Goal: Use online tool/utility: Utilize a website feature to perform a specific function

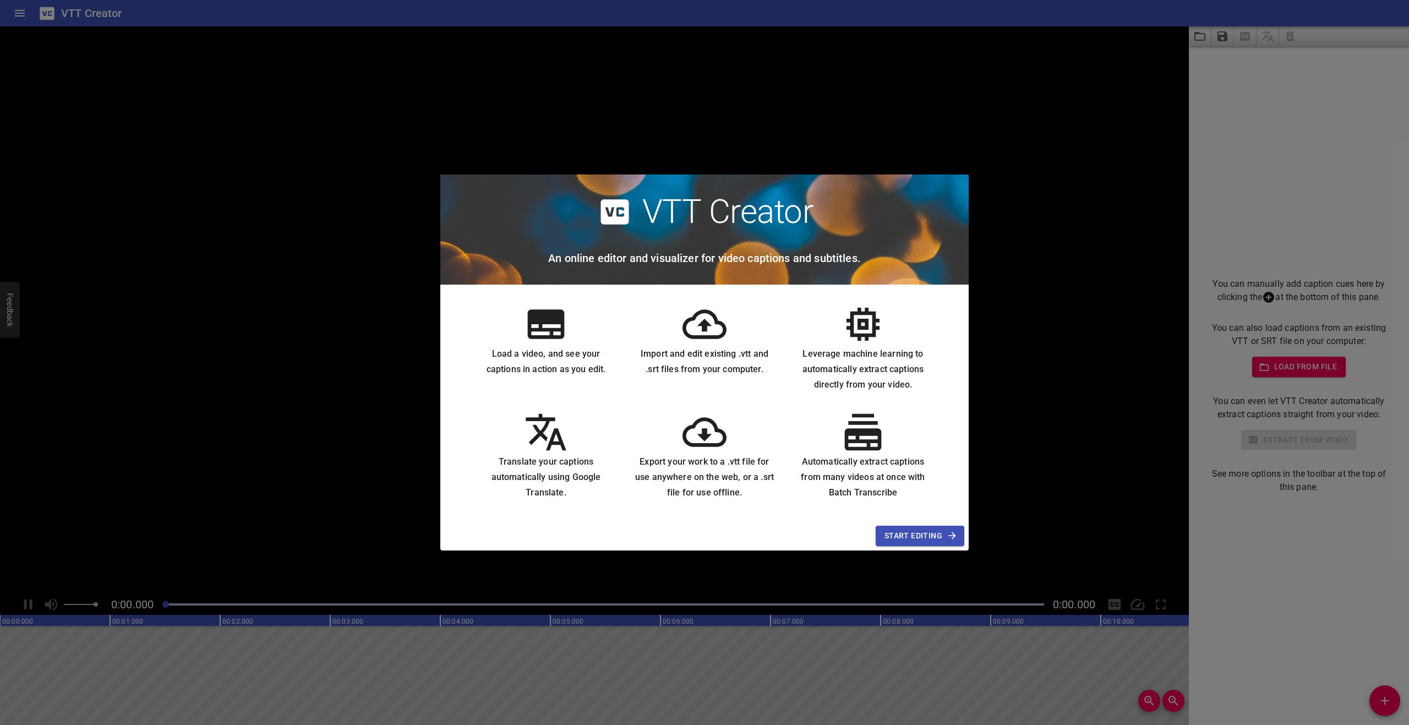
click at [900, 532] on span "Start Editing" at bounding box center [919, 536] width 71 height 14
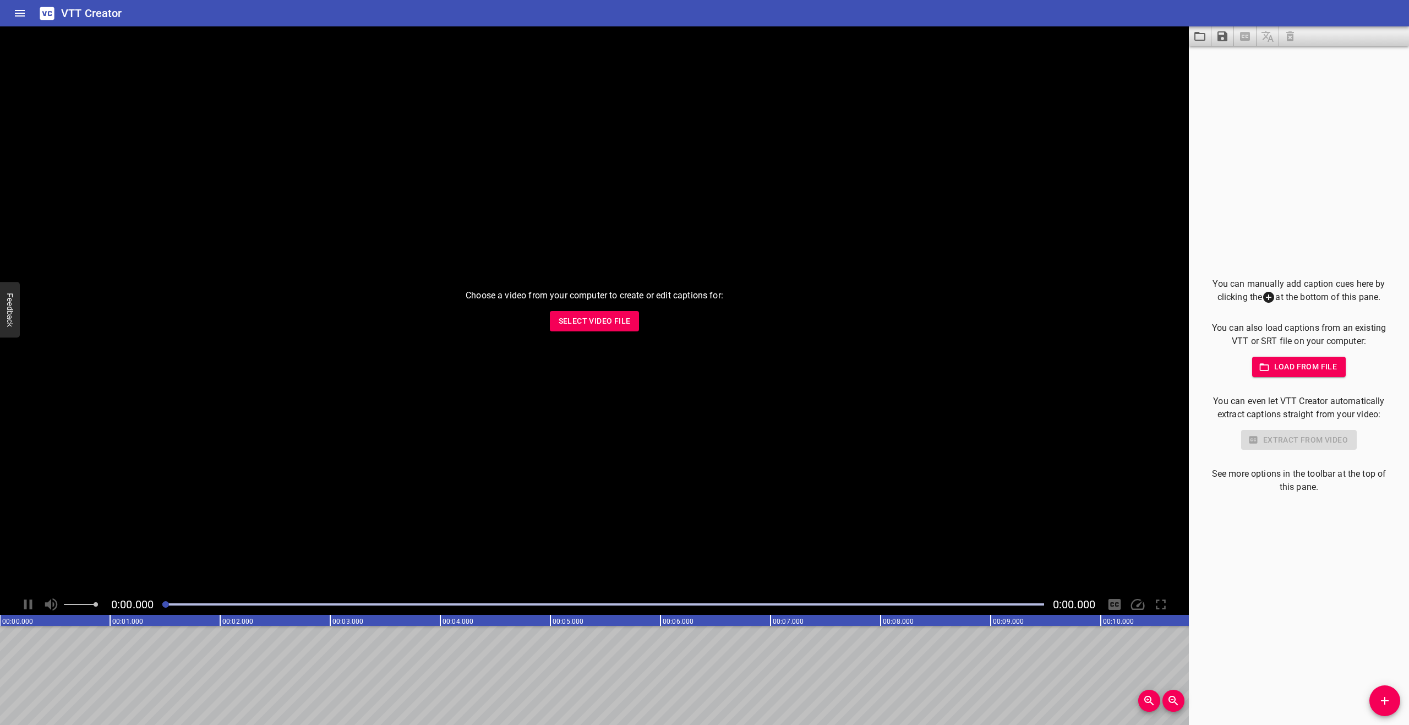
click at [1299, 366] on span "Load from file" at bounding box center [1299, 367] width 76 height 14
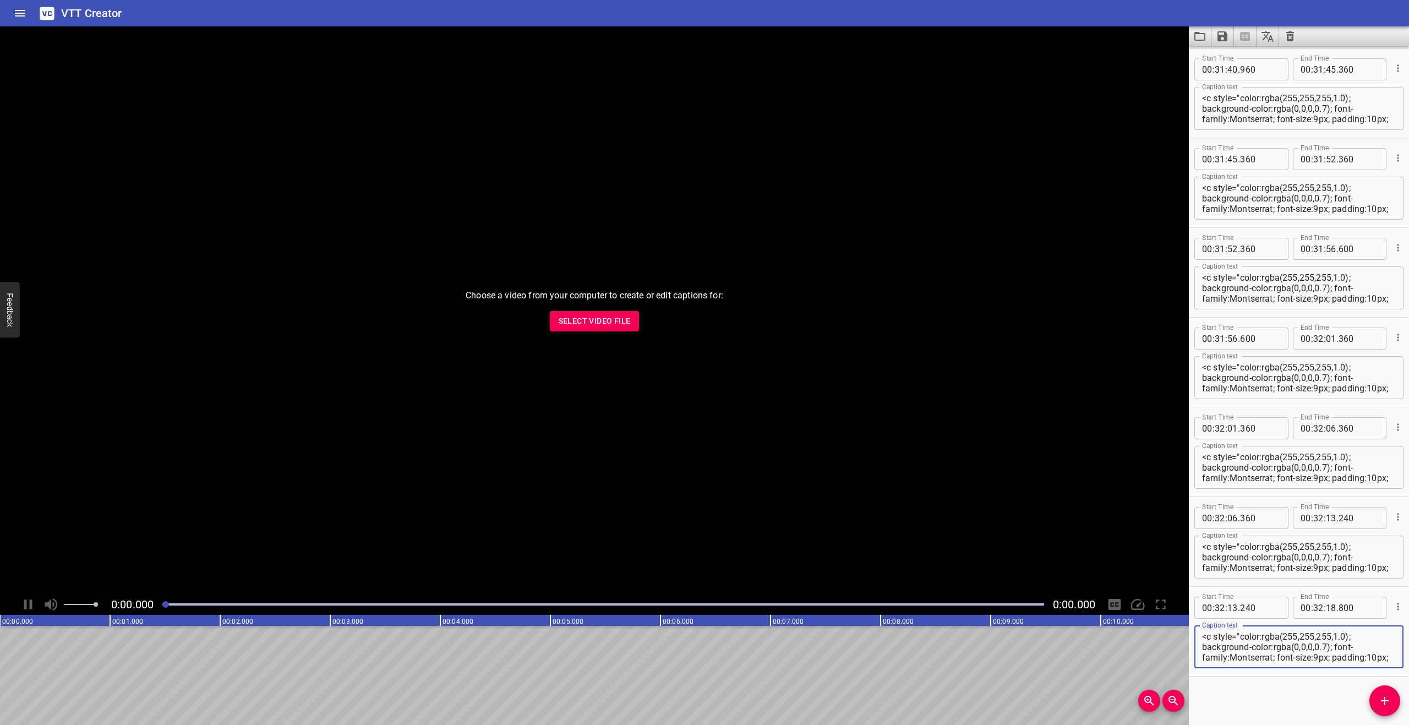
scroll to position [32199, 0]
drag, startPoint x: 168, startPoint y: 605, endPoint x: 179, endPoint y: 606, distance: 11.1
click at [179, 606] on div at bounding box center [178, 604] width 7 height 7
drag, startPoint x: 179, startPoint y: 606, endPoint x: 146, endPoint y: 610, distance: 33.2
click at [146, 610] on div "0:00.000 0:00.000" at bounding box center [594, 604] width 1188 height 21
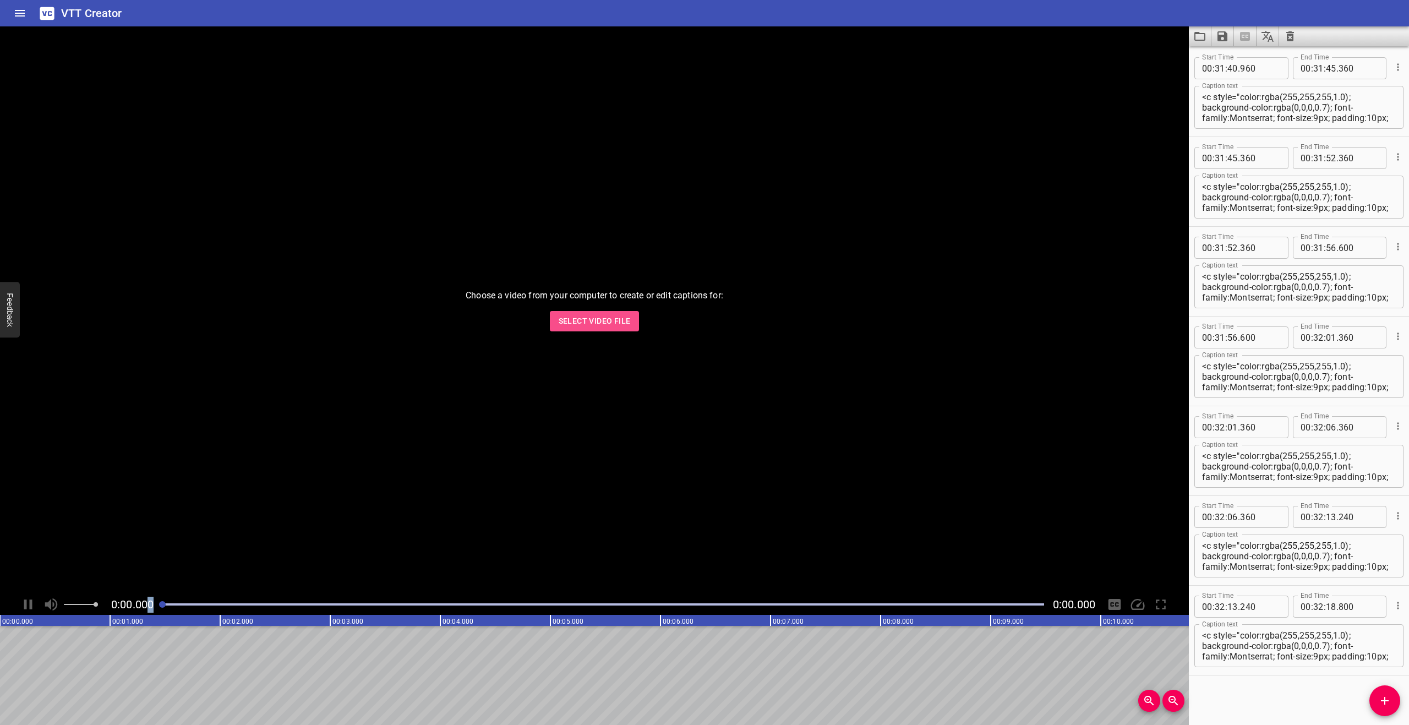
click at [580, 320] on span "Select Video File" at bounding box center [594, 321] width 72 height 14
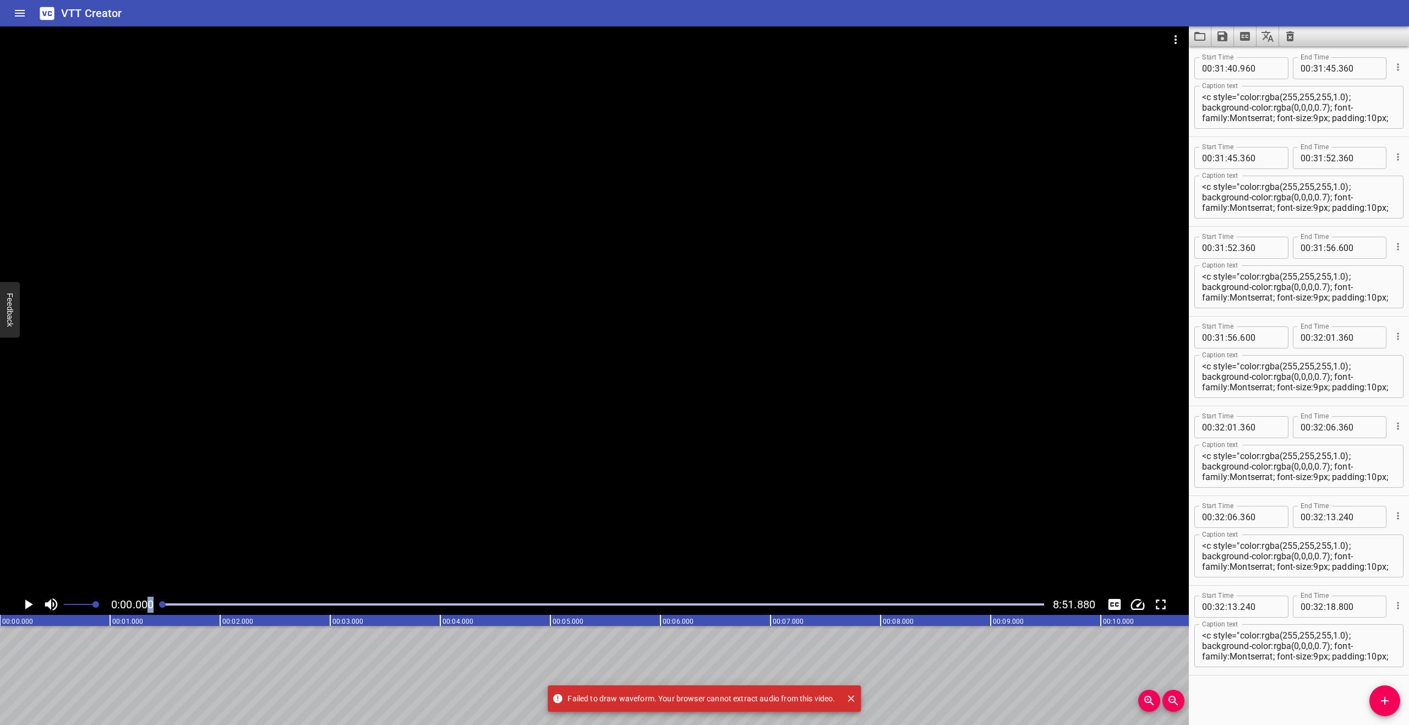
click at [29, 609] on icon "Play/Pause" at bounding box center [28, 604] width 17 height 17
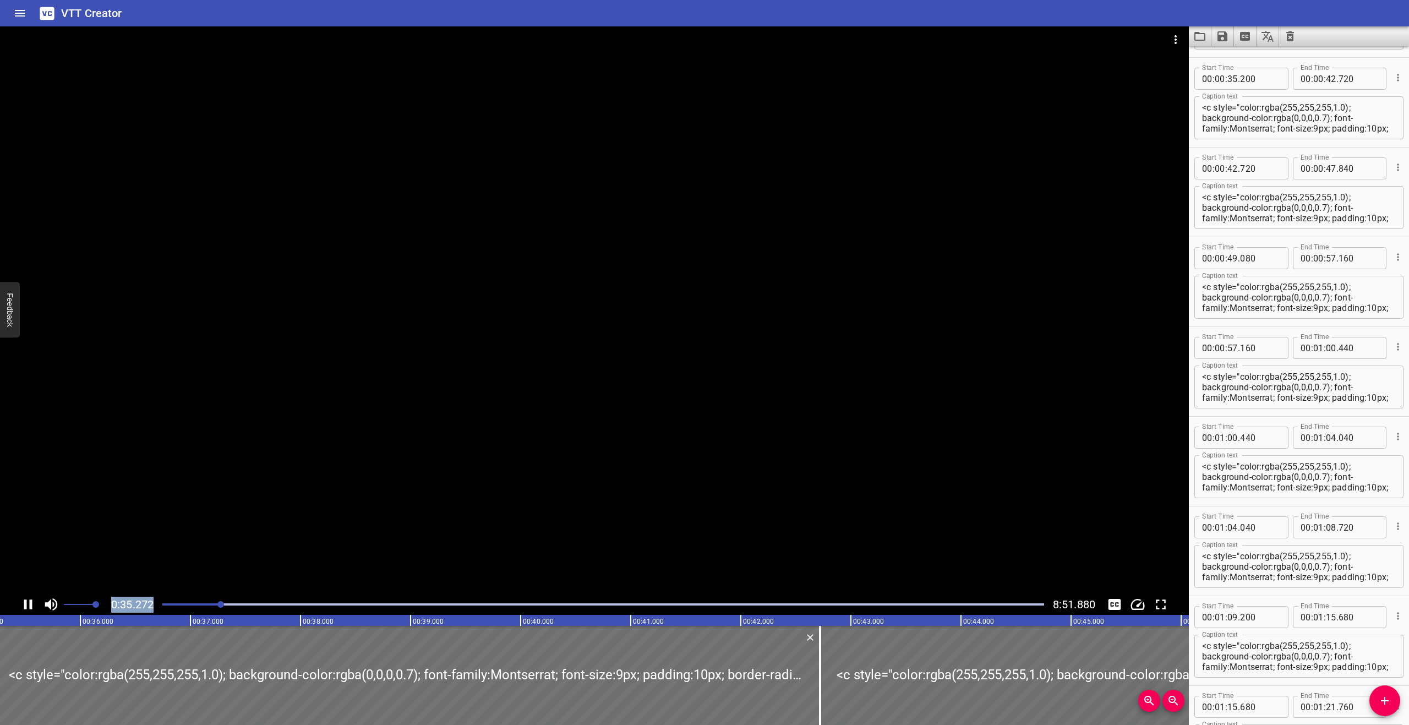
scroll to position [448, 0]
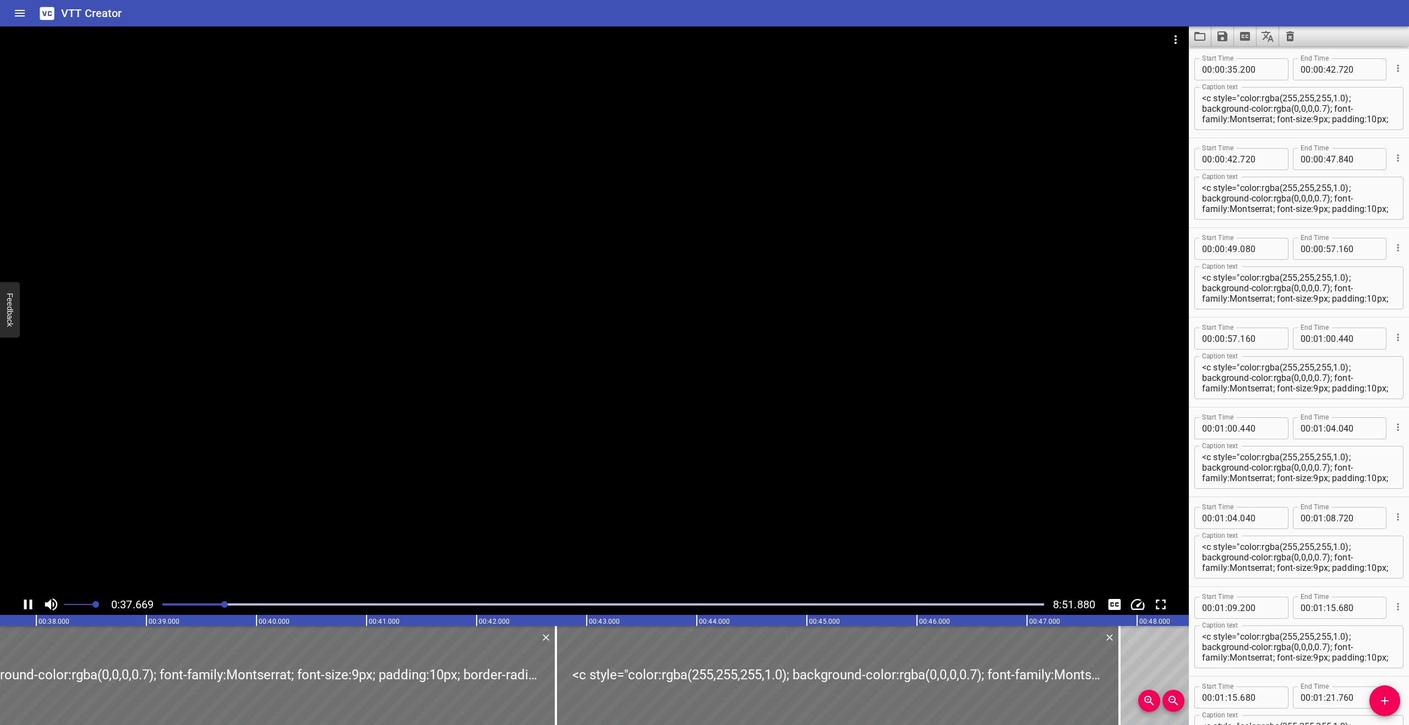
click at [462, 363] on div at bounding box center [594, 309] width 1188 height 567
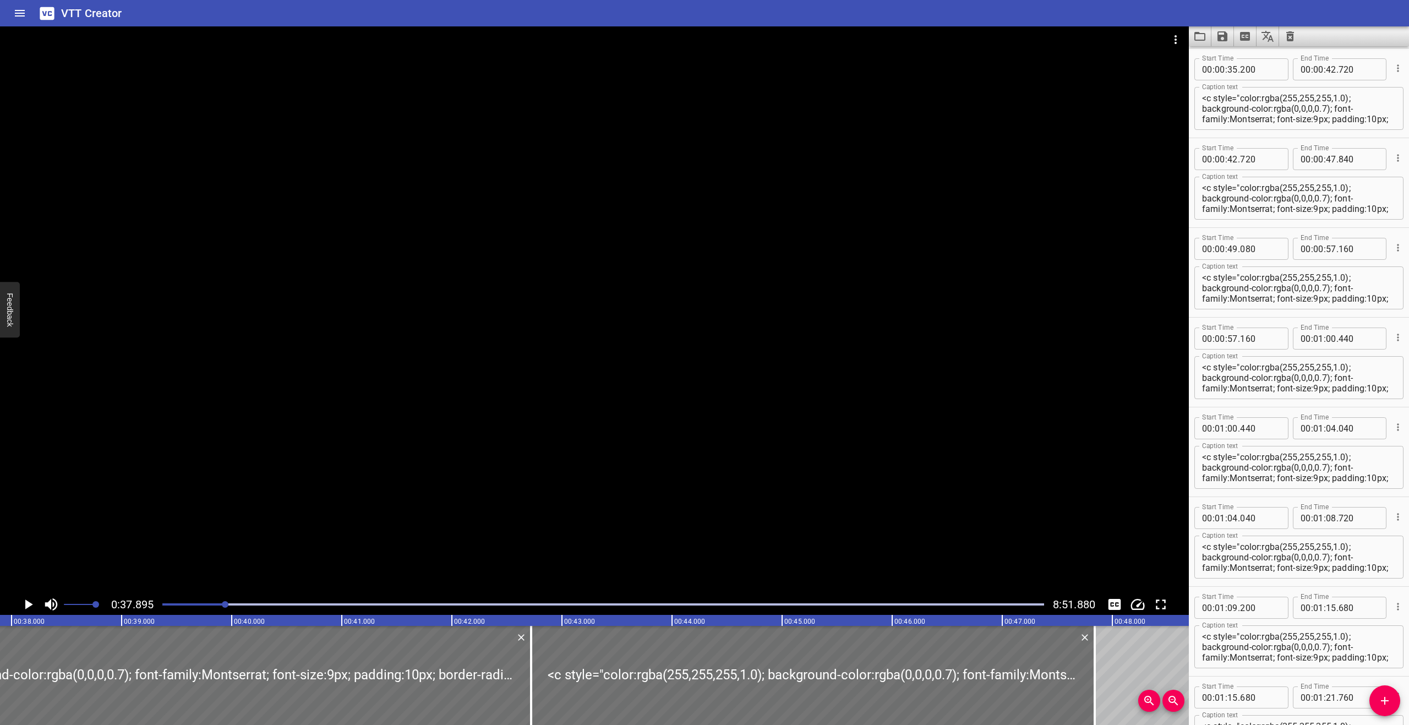
drag, startPoint x: 551, startPoint y: 521, endPoint x: 565, endPoint y: 413, distance: 109.3
click at [569, 412] on div at bounding box center [594, 309] width 1188 height 567
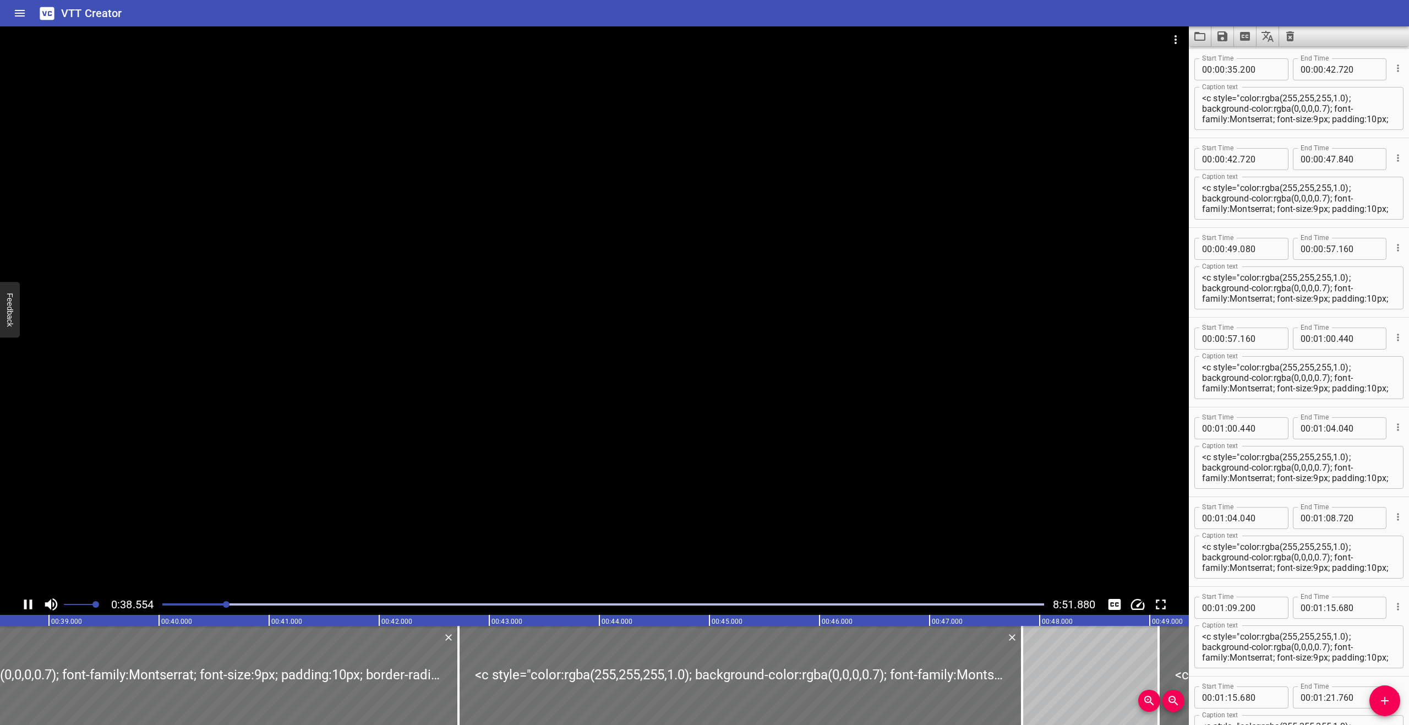
drag, startPoint x: 424, startPoint y: 529, endPoint x: 461, endPoint y: 486, distance: 56.2
click at [461, 486] on div at bounding box center [594, 309] width 1188 height 567
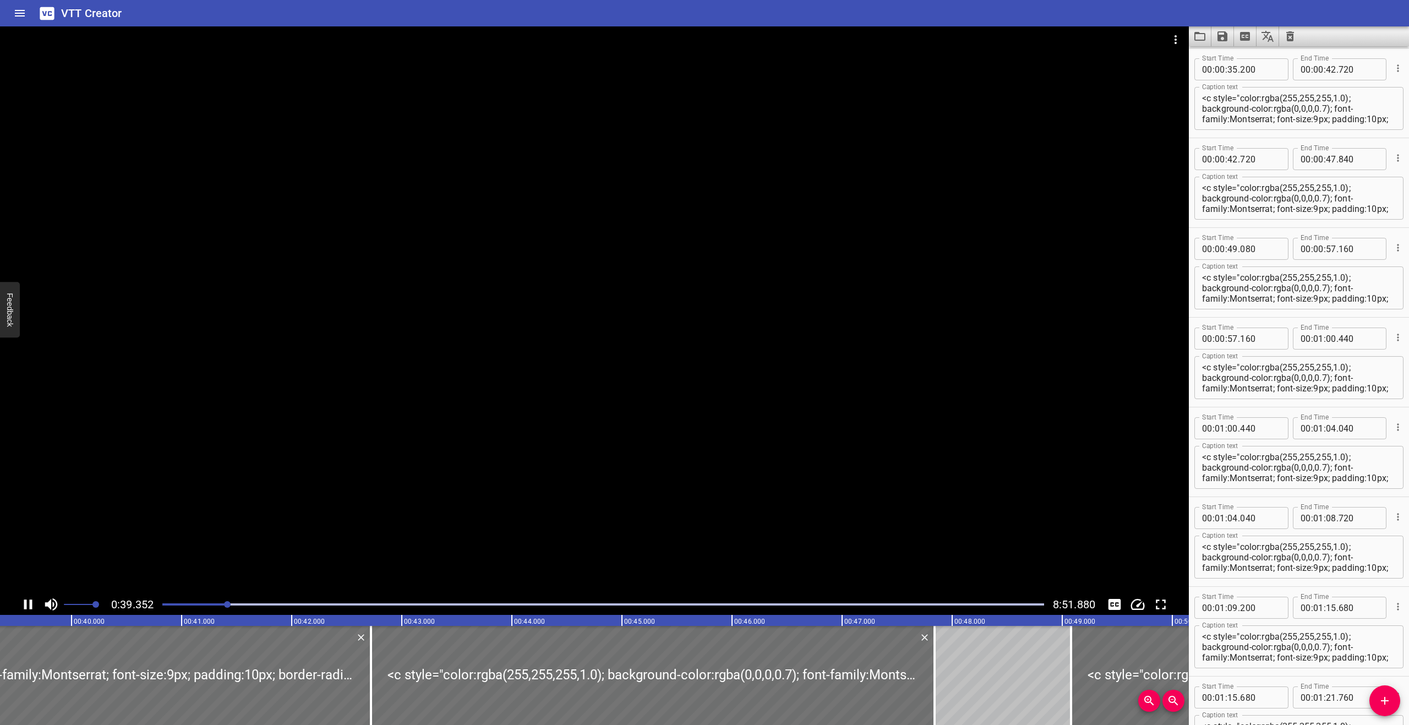
click at [461, 486] on div at bounding box center [594, 309] width 1188 height 567
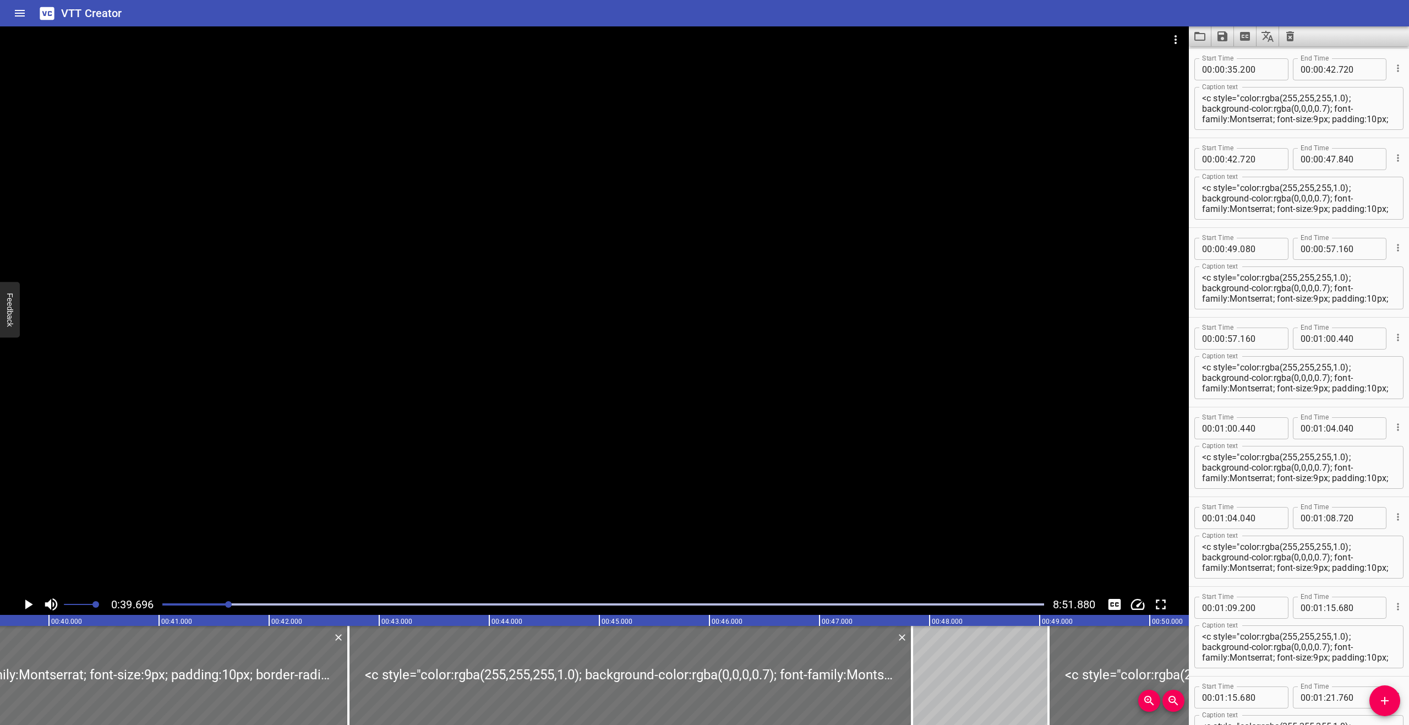
scroll to position [0, 4368]
click at [529, 414] on div at bounding box center [594, 309] width 1188 height 567
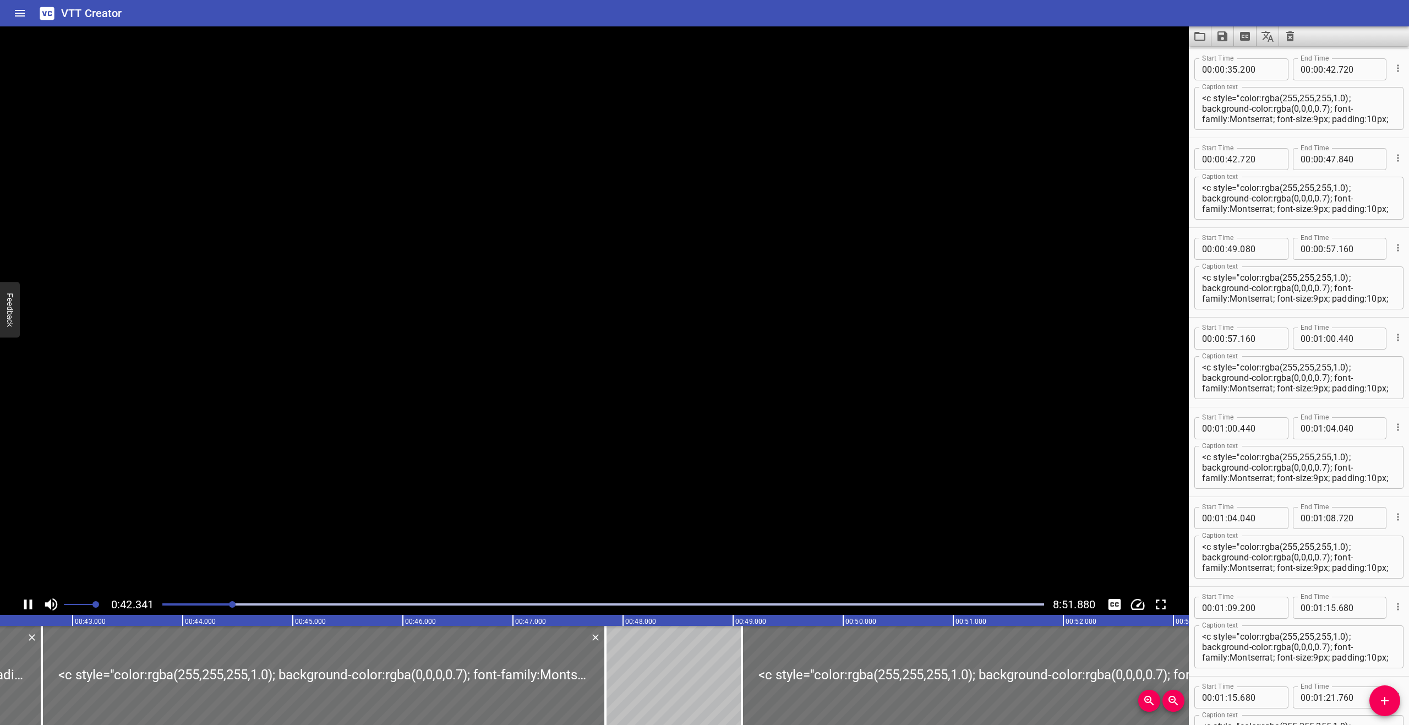
scroll to position [0, 0]
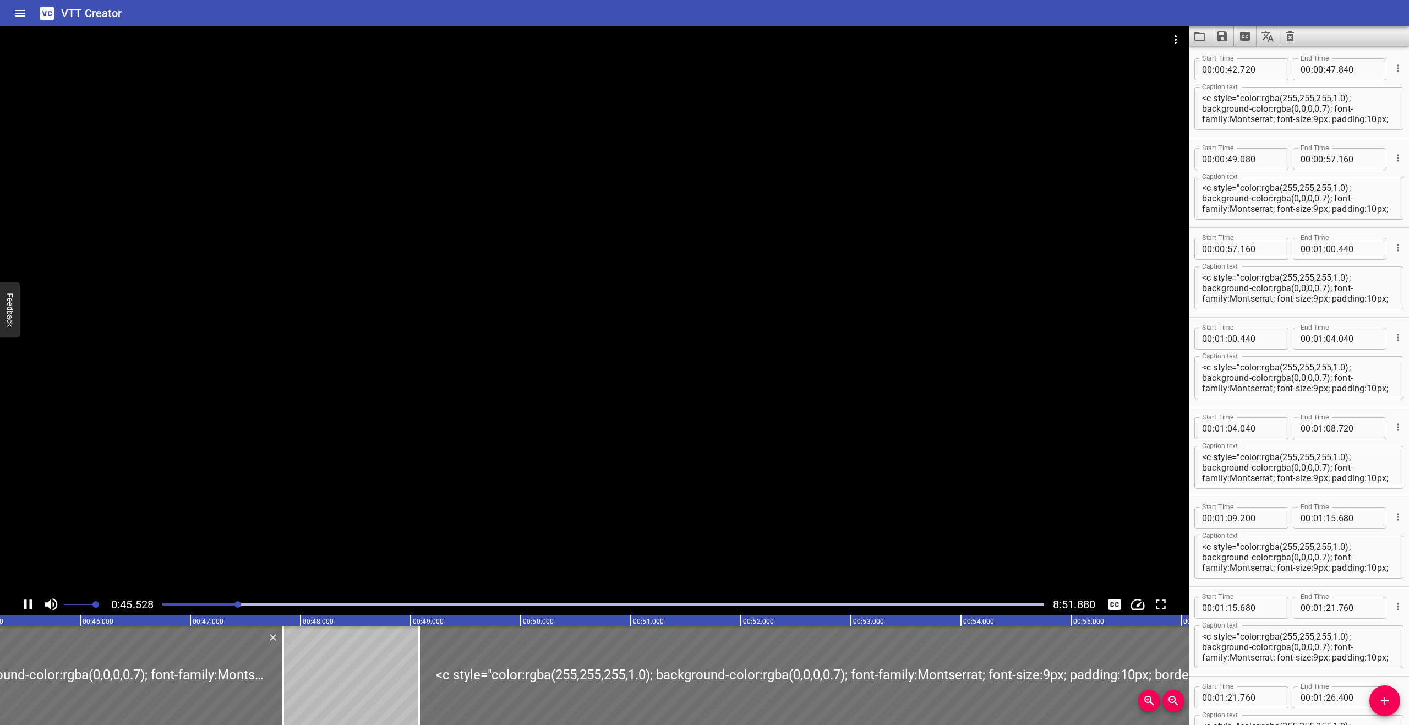
click at [562, 403] on div at bounding box center [594, 309] width 1188 height 567
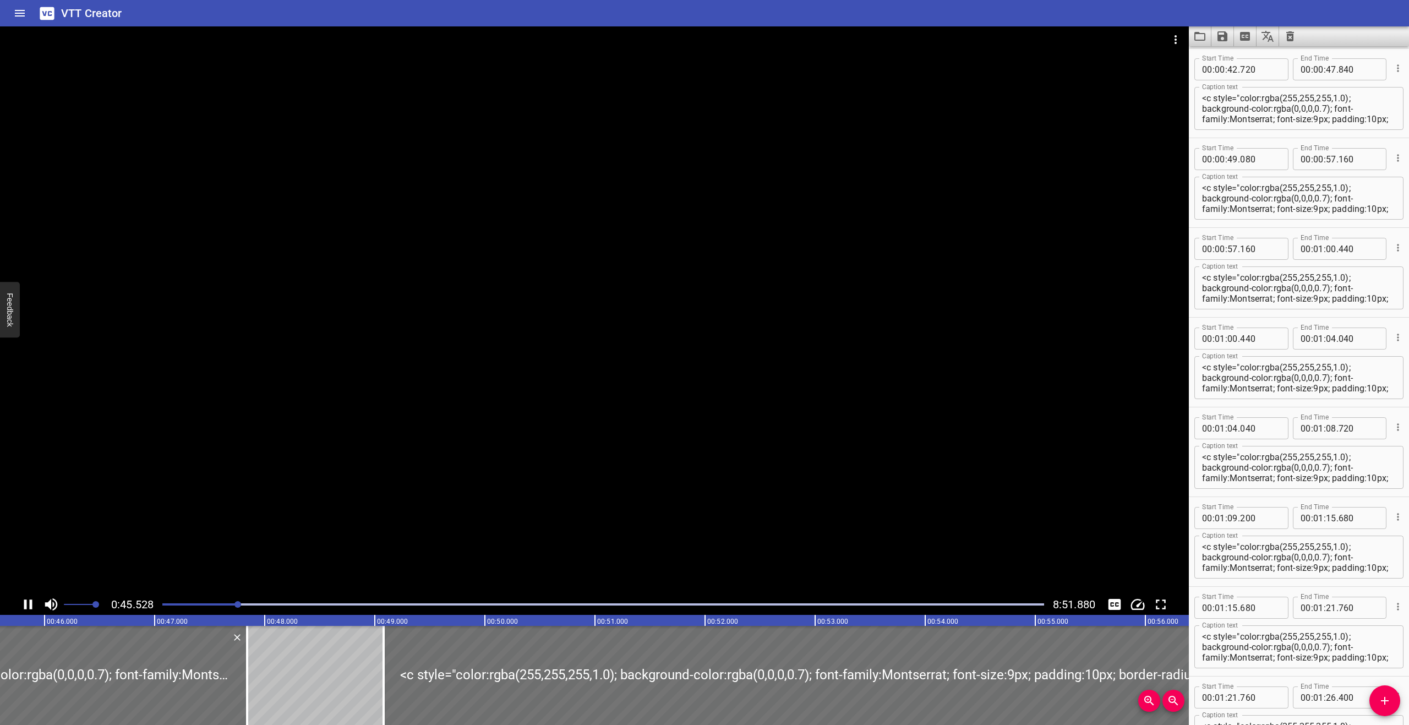
scroll to position [0, 5021]
click at [562, 403] on div at bounding box center [594, 309] width 1188 height 567
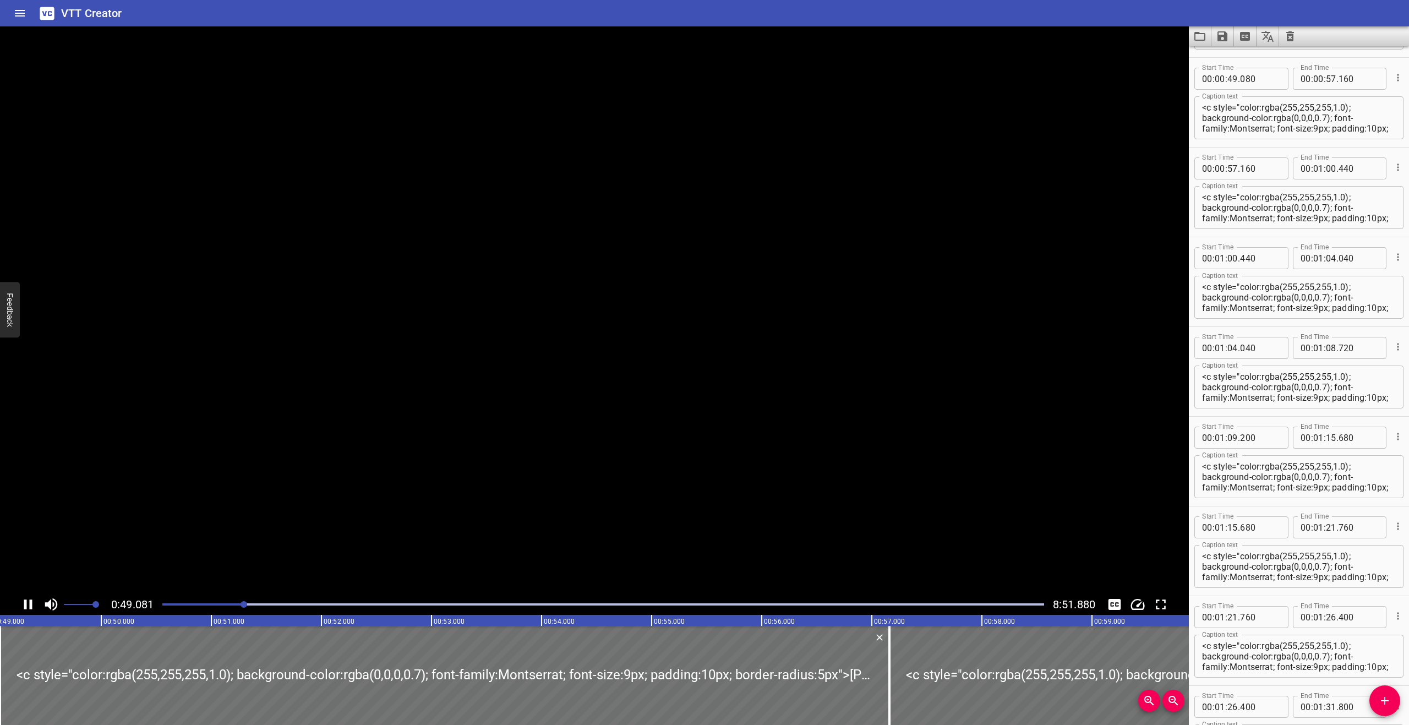
scroll to position [628, 0]
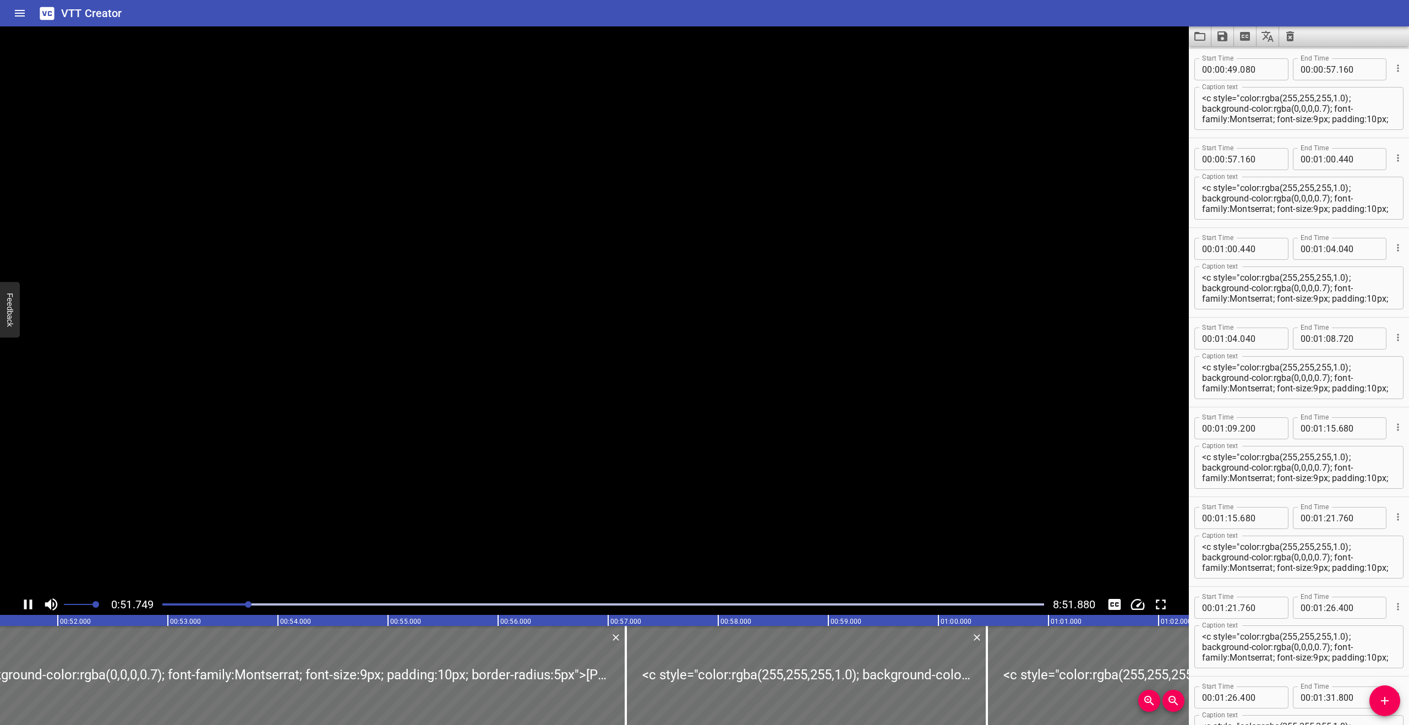
click at [562, 403] on video at bounding box center [594, 309] width 1188 height 567
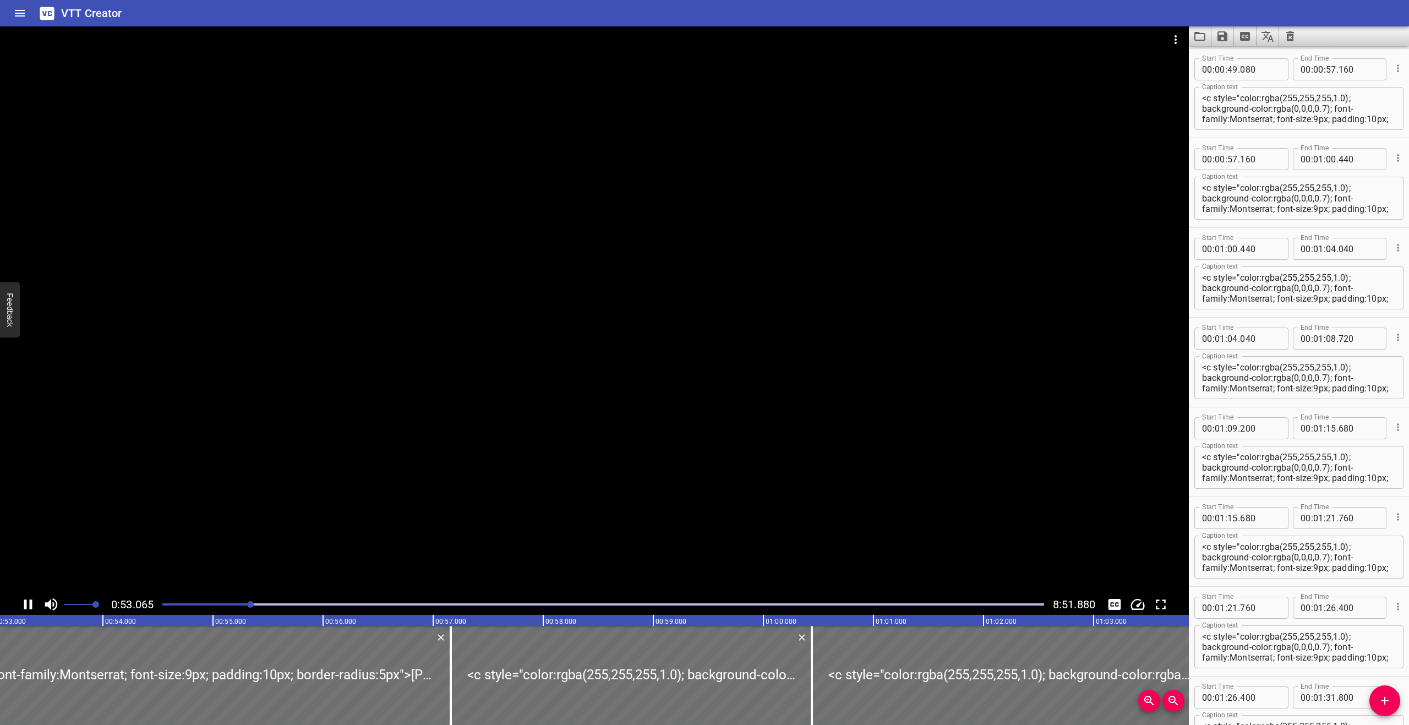
click at [746, 418] on div at bounding box center [594, 309] width 1188 height 567
click at [501, 292] on div at bounding box center [594, 309] width 1188 height 567
click at [470, 331] on div at bounding box center [594, 309] width 1188 height 567
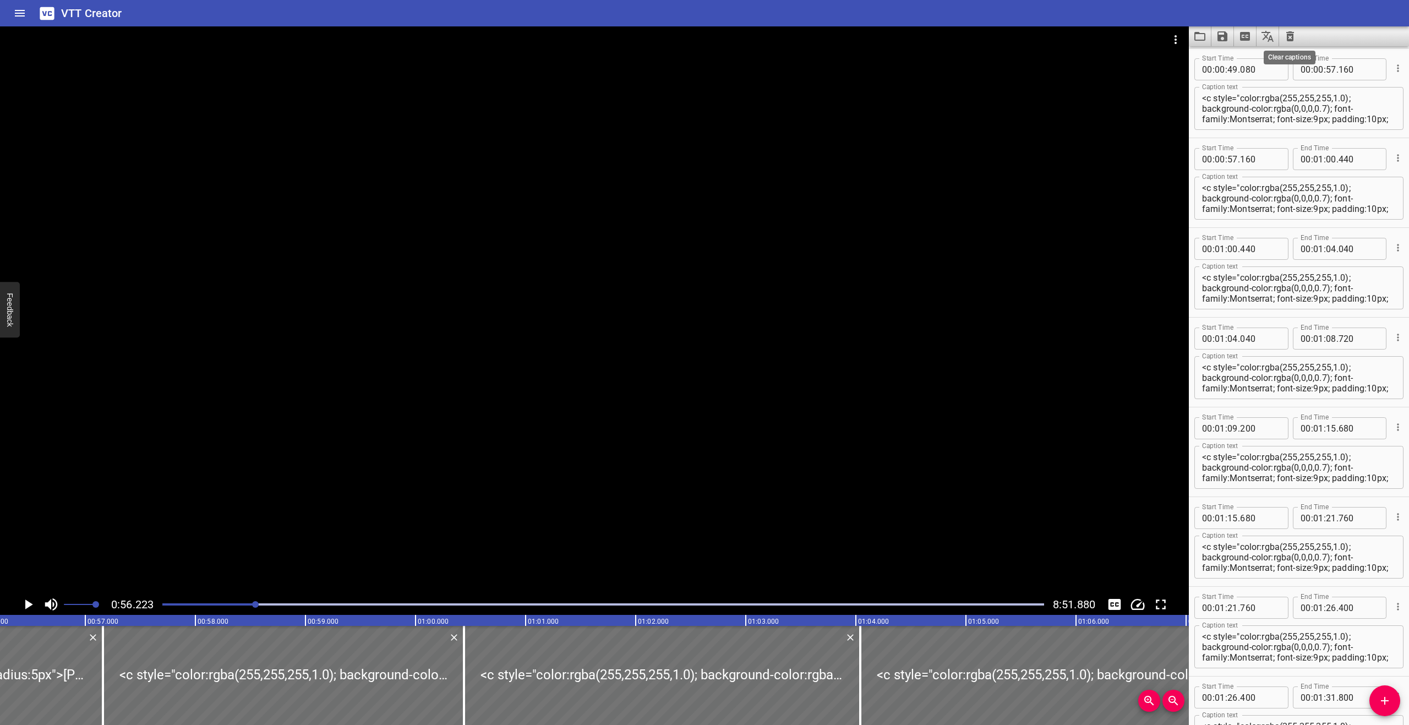
click at [1288, 36] on icon "Clear captions" at bounding box center [1289, 36] width 13 height 13
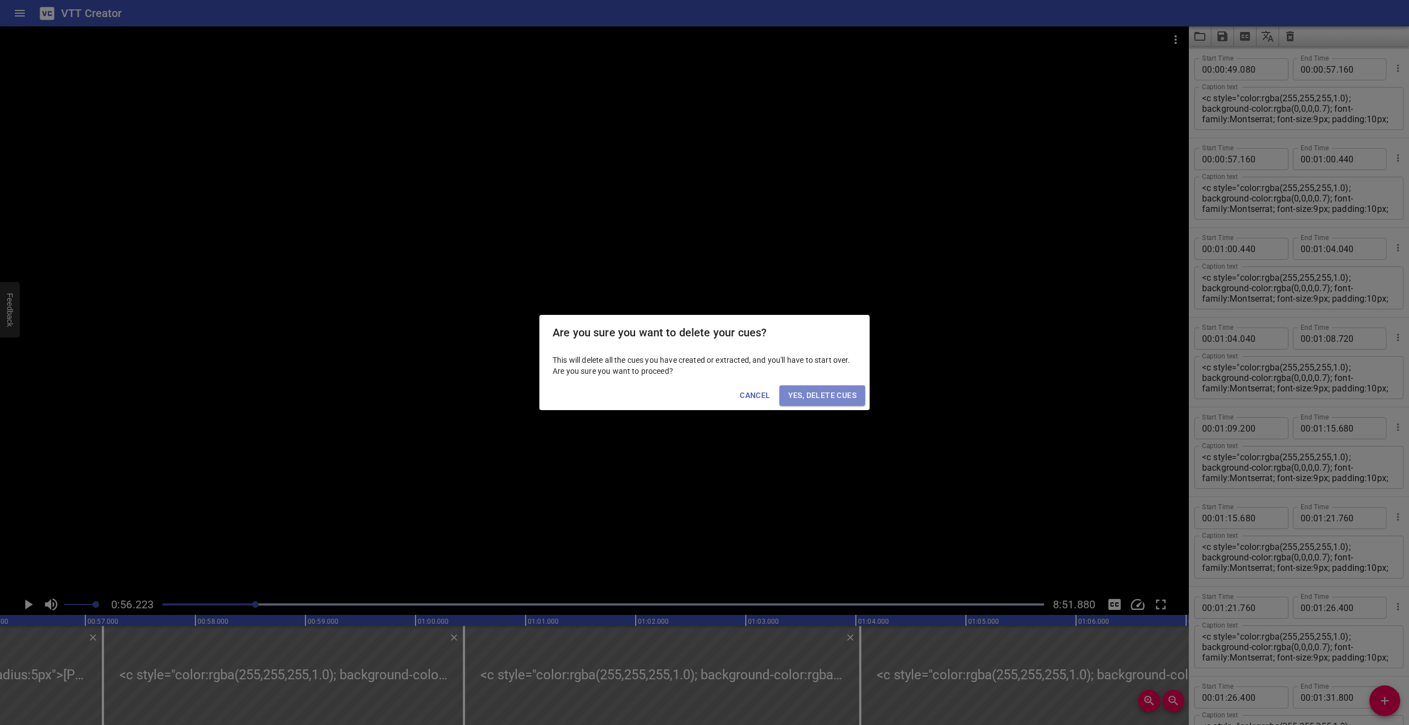
click at [823, 401] on span "Yes, Delete Cues" at bounding box center [822, 395] width 68 height 14
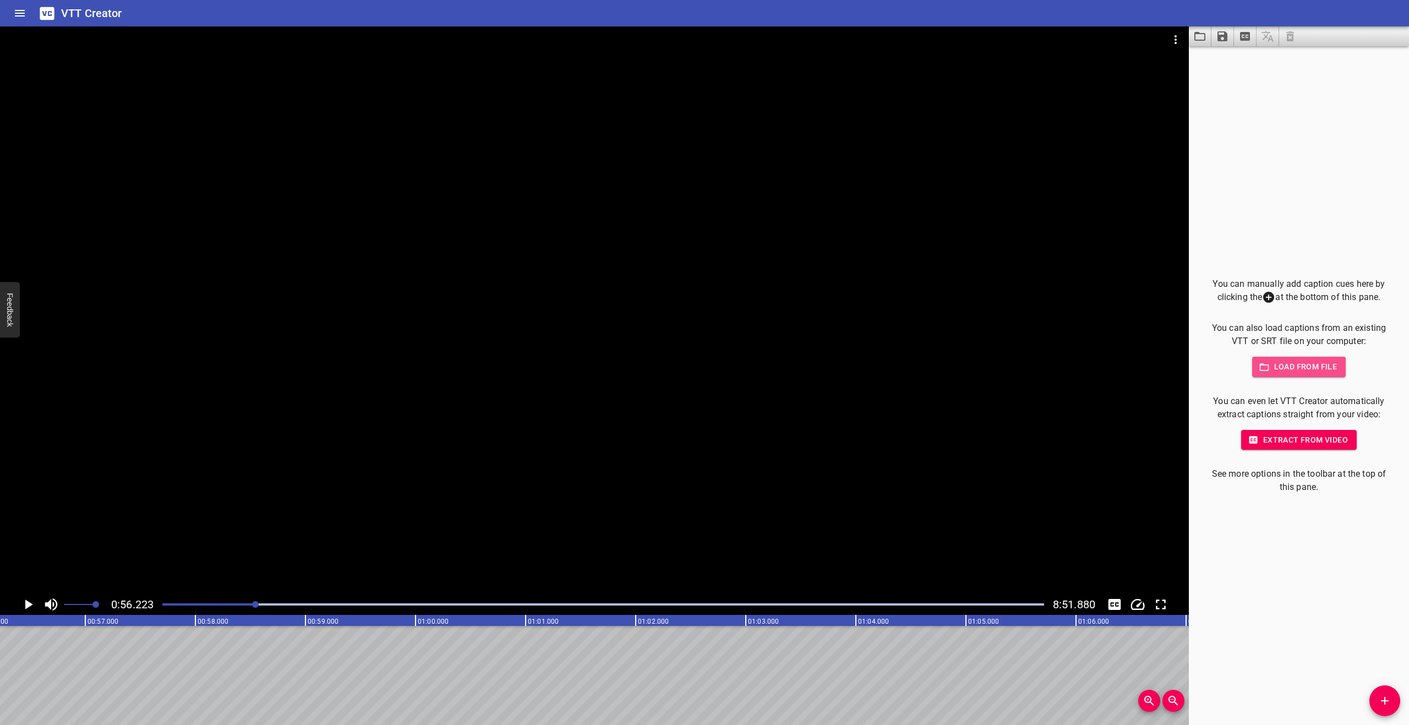
click at [1280, 365] on span "Load from file" at bounding box center [1299, 367] width 76 height 14
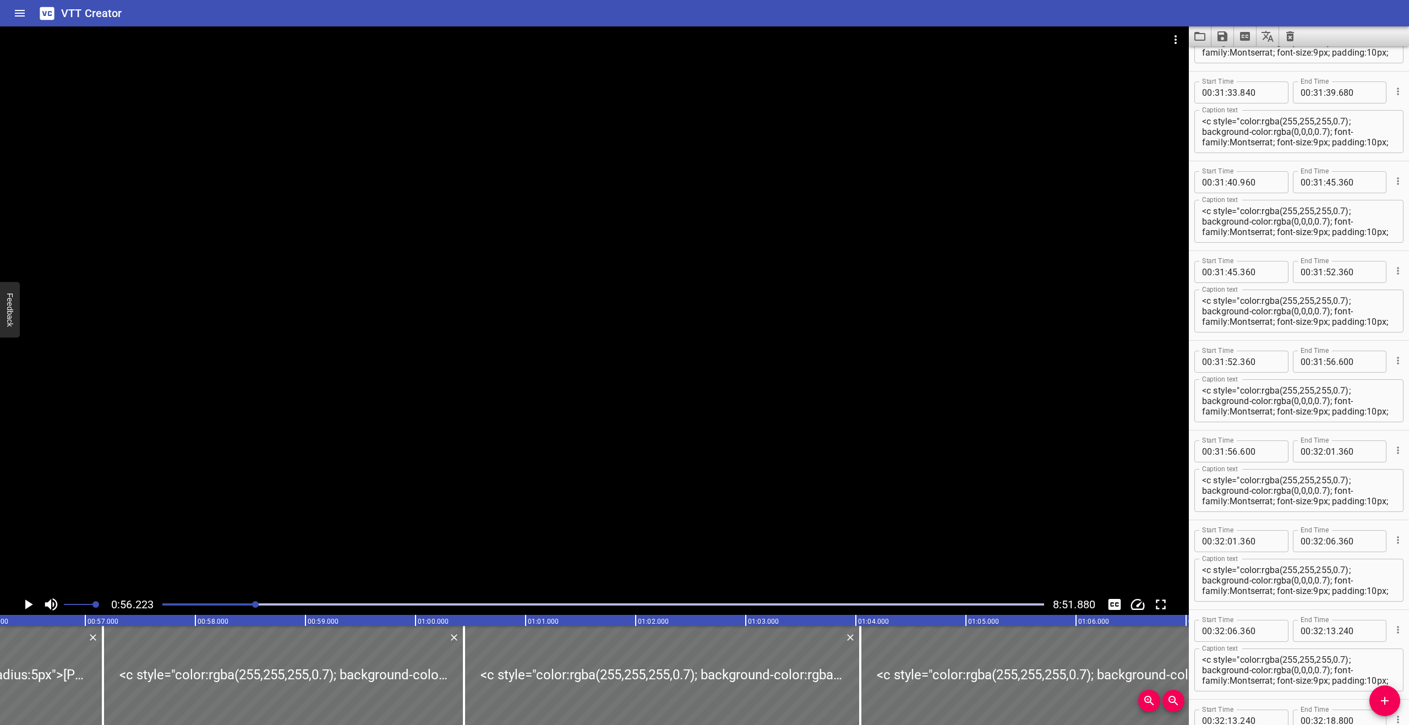
scroll to position [32199, 0]
